Goal: Transaction & Acquisition: Purchase product/service

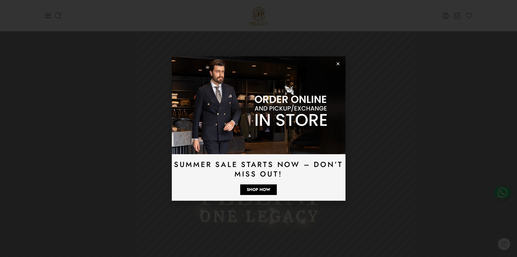
click at [338, 62] on icon "Close" at bounding box center [338, 64] width 4 height 4
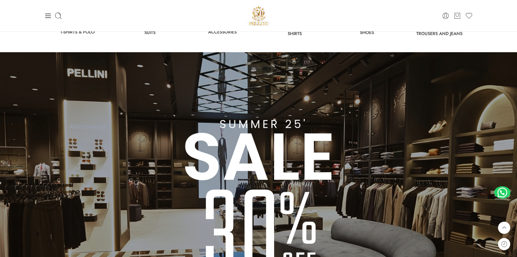
scroll to position [271, 0]
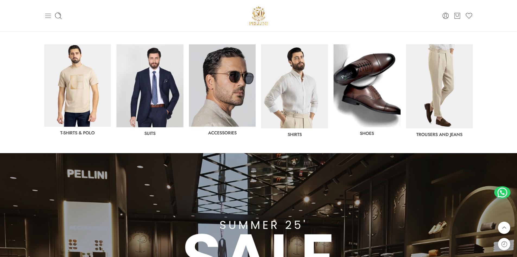
click at [51, 17] on icon at bounding box center [48, 16] width 8 height 8
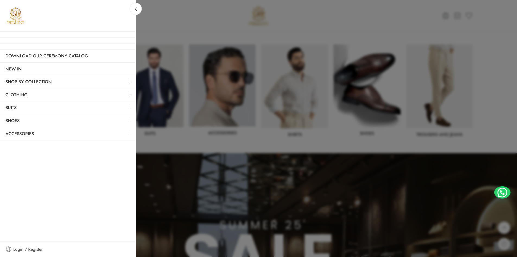
click at [133, 91] on link at bounding box center [129, 94] width 11 height 12
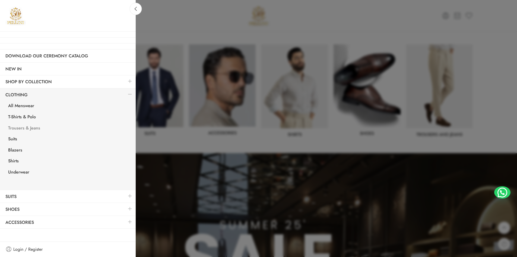
click at [34, 127] on link "Trousers & Jeans" at bounding box center [69, 128] width 133 height 11
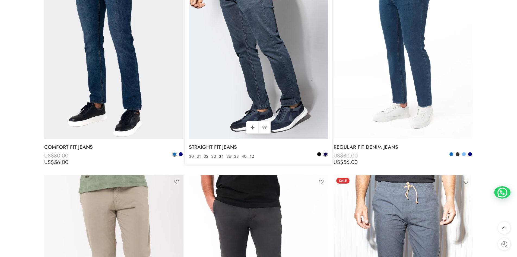
scroll to position [498, 0]
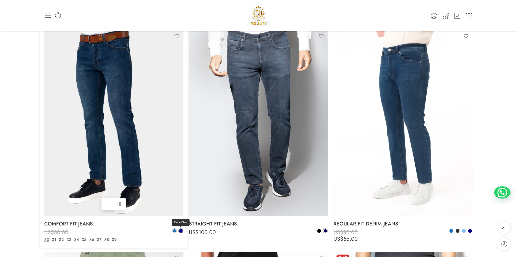
click at [181, 232] on span at bounding box center [181, 230] width 4 height 4
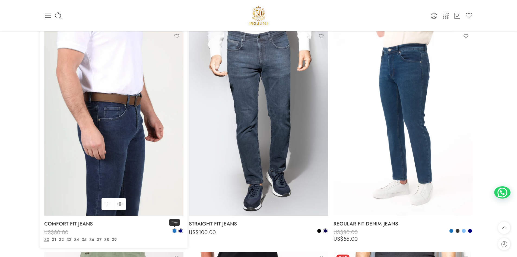
click at [173, 231] on span at bounding box center [175, 231] width 4 height 4
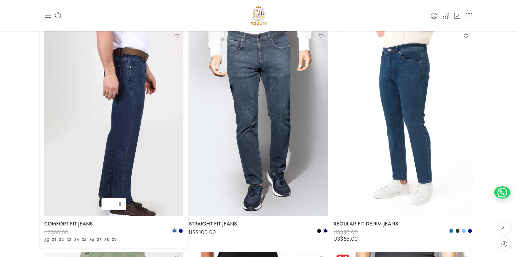
click at [151, 184] on img at bounding box center [113, 122] width 139 height 186
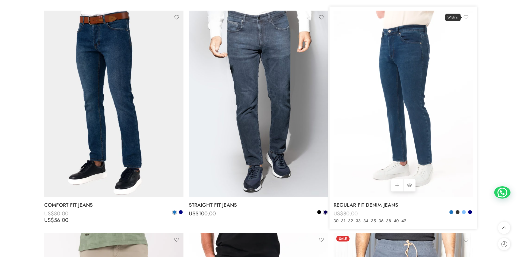
scroll to position [543, 0]
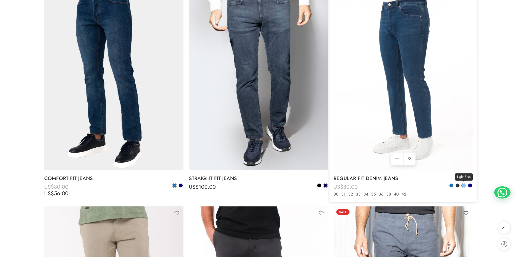
click at [463, 186] on span at bounding box center [464, 185] width 4 height 4
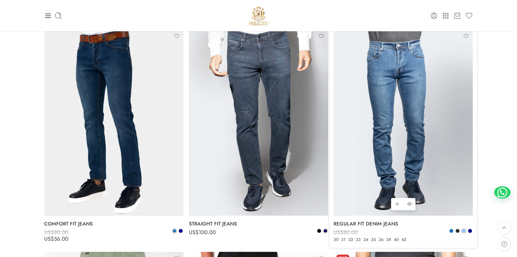
click at [381, 160] on img at bounding box center [403, 122] width 139 height 186
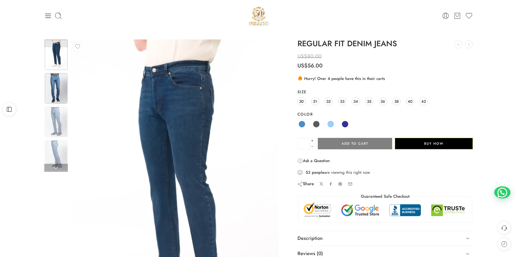
click at [52, 89] on img at bounding box center [56, 88] width 23 height 30
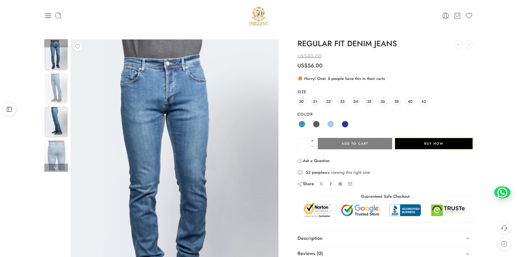
click at [61, 120] on img at bounding box center [56, 122] width 23 height 30
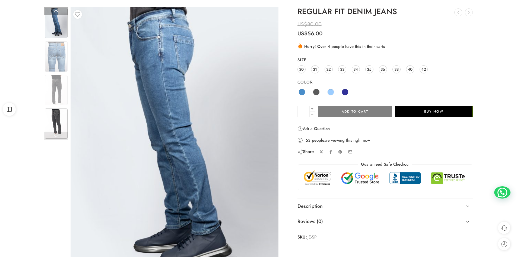
scroll to position [45, 0]
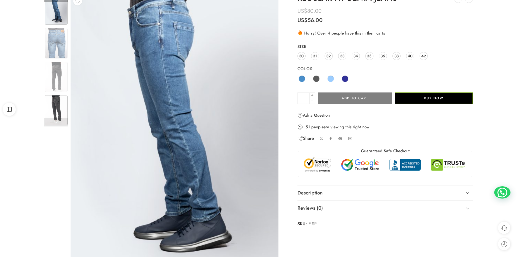
click at [55, 109] on img at bounding box center [56, 110] width 23 height 30
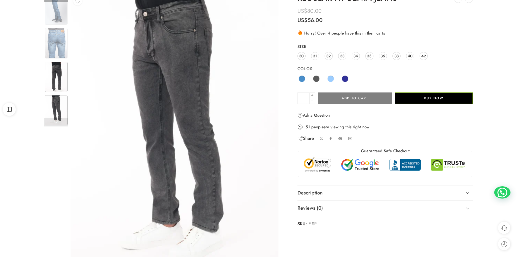
click at [61, 84] on img at bounding box center [56, 77] width 23 height 30
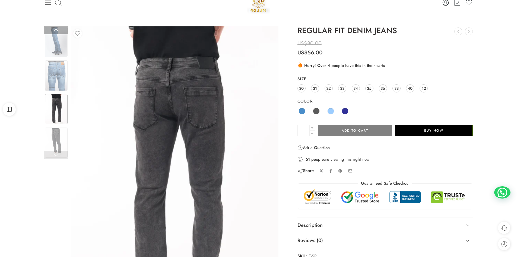
scroll to position [0, 0]
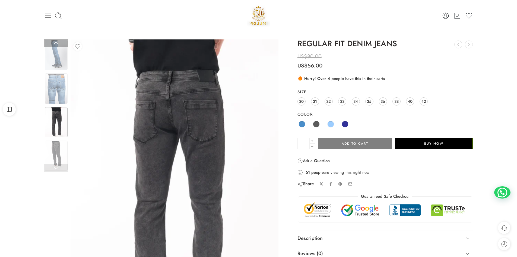
click at [61, 84] on img at bounding box center [56, 88] width 23 height 30
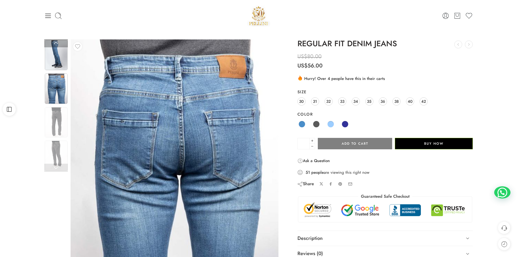
click at [50, 59] on img at bounding box center [56, 55] width 23 height 30
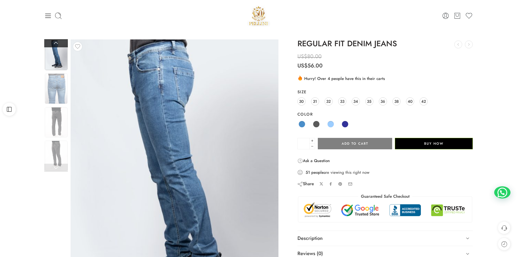
click at [64, 40] on link at bounding box center [56, 43] width 24 height 8
